Goal: Task Accomplishment & Management: Use online tool/utility

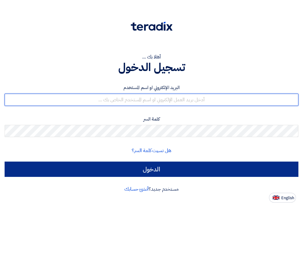
type input "[EMAIL_ADDRESS][DOMAIN_NAME]"
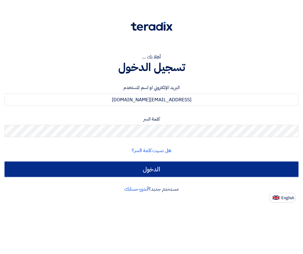
click at [174, 168] on input "الدخول" at bounding box center [151, 169] width 293 height 15
type input "Sign in"
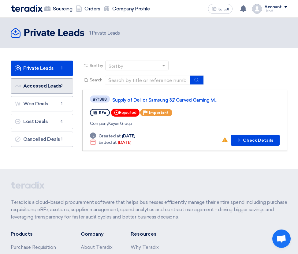
click at [45, 85] on link "Accessed Leads Accessed Leads 2" at bounding box center [42, 85] width 62 height 15
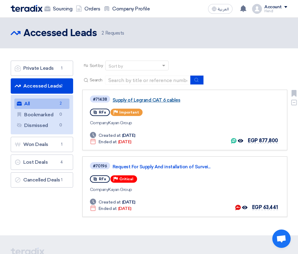
click at [144, 100] on link "Supply of Legrand CAT 6 cables" at bounding box center [189, 100] width 153 height 6
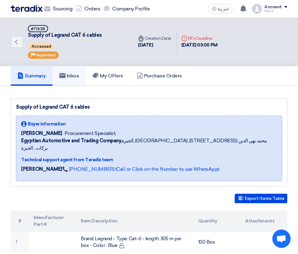
click at [66, 79] on h5 "Inbox" at bounding box center [69, 76] width 20 height 6
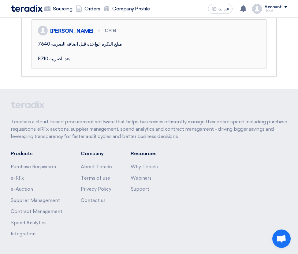
scroll to position [153, 0]
